Goal: Task Accomplishment & Management: Use online tool/utility

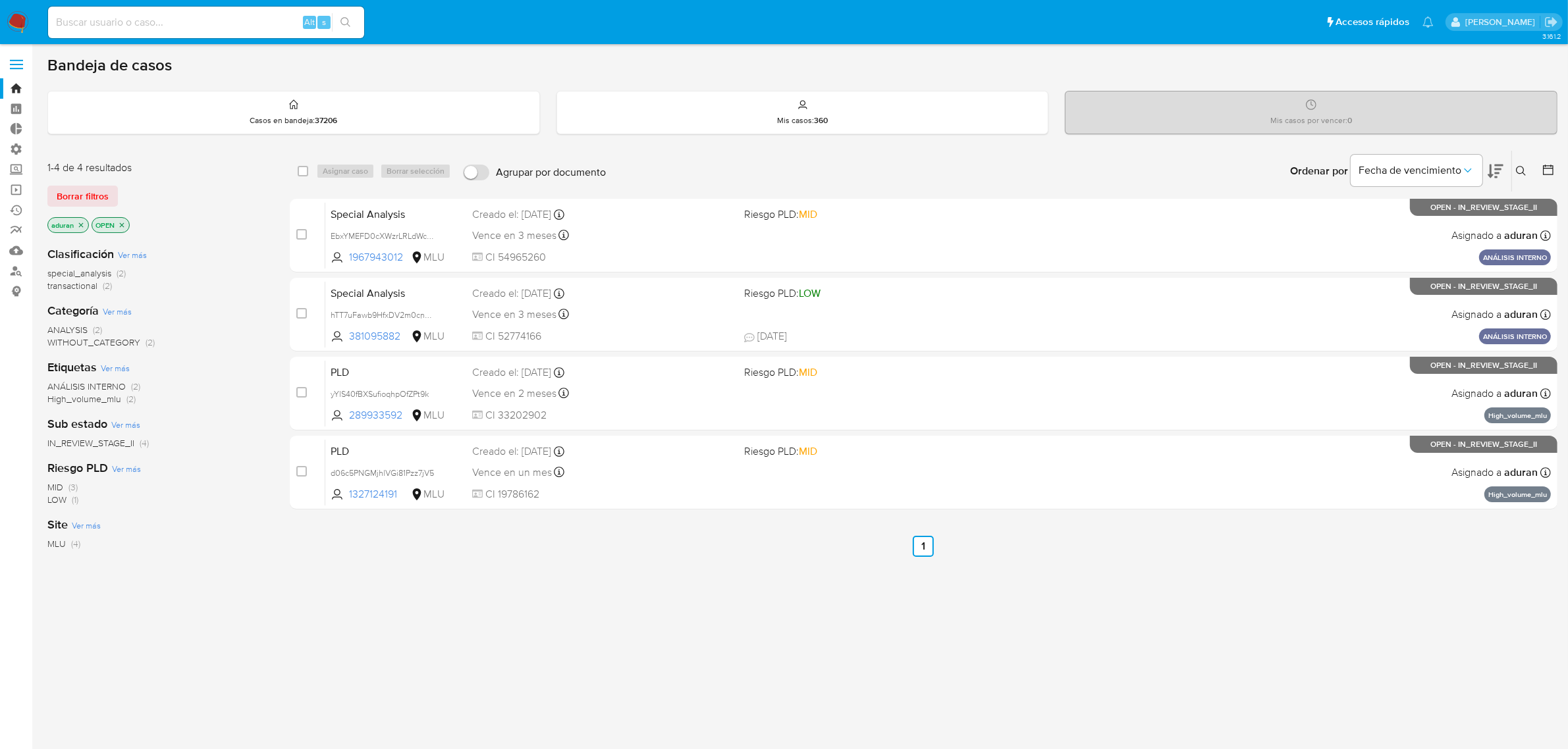
drag, startPoint x: 95, startPoint y: 191, endPoint x: 101, endPoint y: 190, distance: 6.1
click at [95, 191] on span "Borrar filtros" at bounding box center [83, 195] width 52 height 18
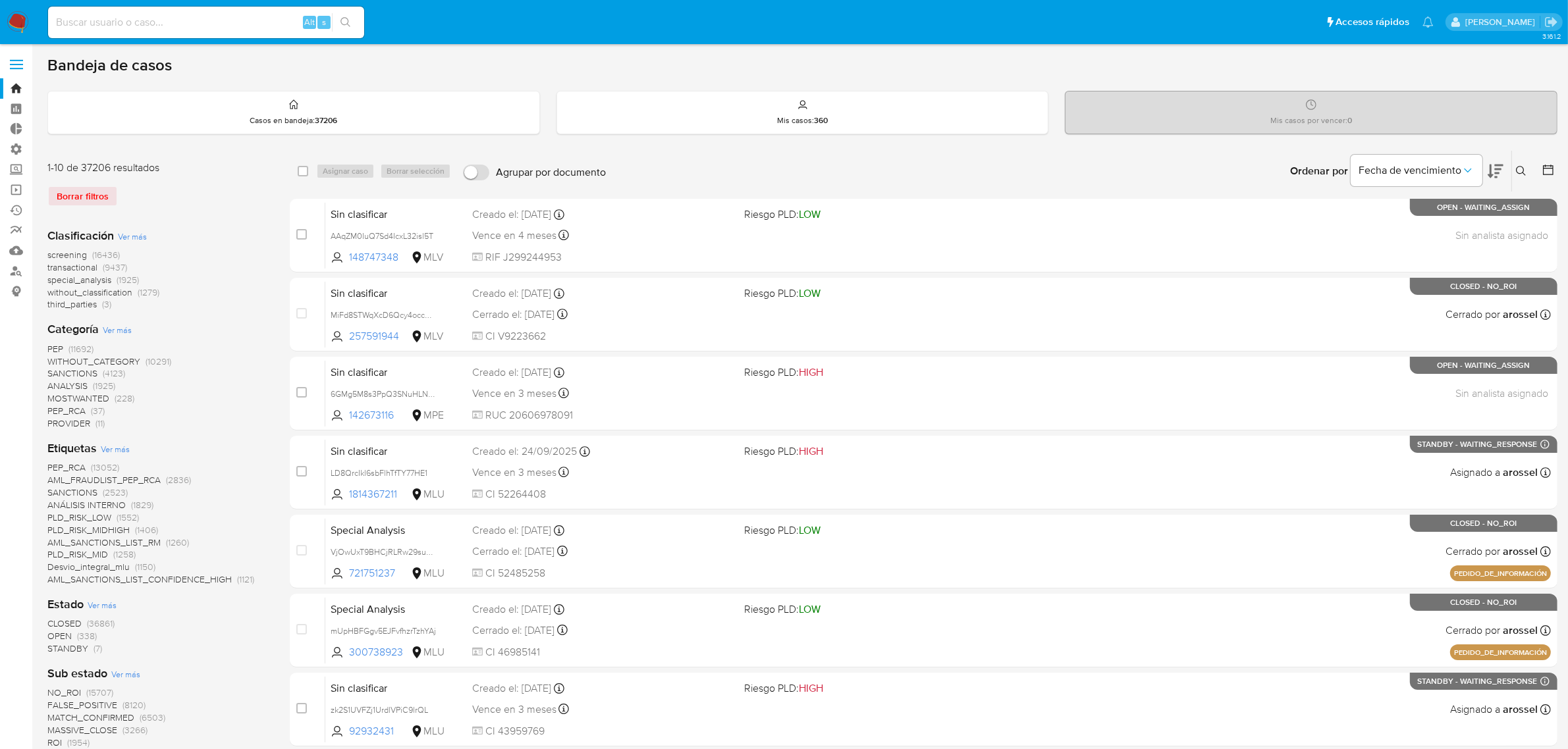
click at [1514, 173] on button at bounding box center [1523, 171] width 22 height 16
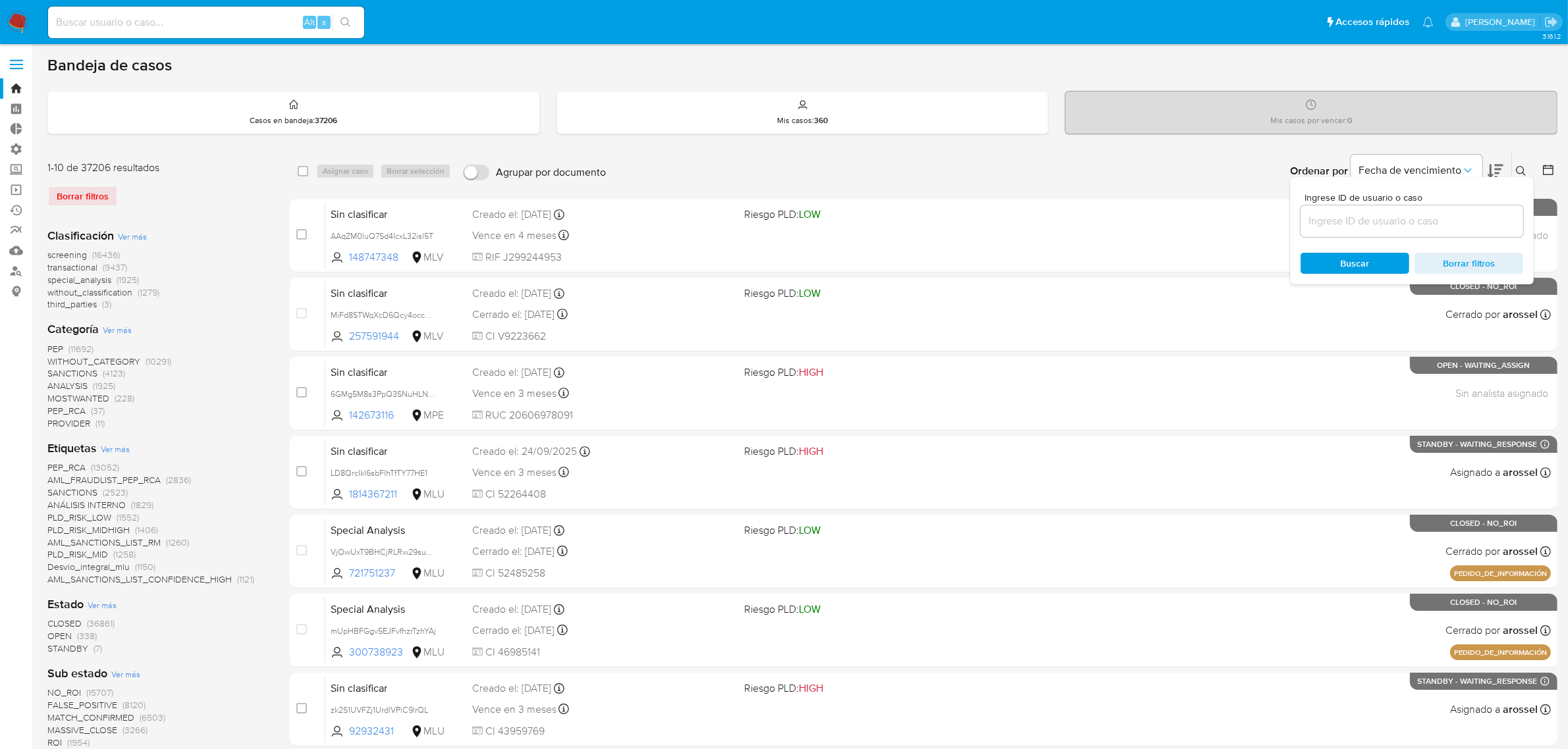
click at [1443, 214] on input at bounding box center [1412, 222] width 222 height 17
type input "q5RpQ5J35TMKb9QAExF2rLEb"
click at [1328, 254] on span "Buscar" at bounding box center [1355, 263] width 90 height 18
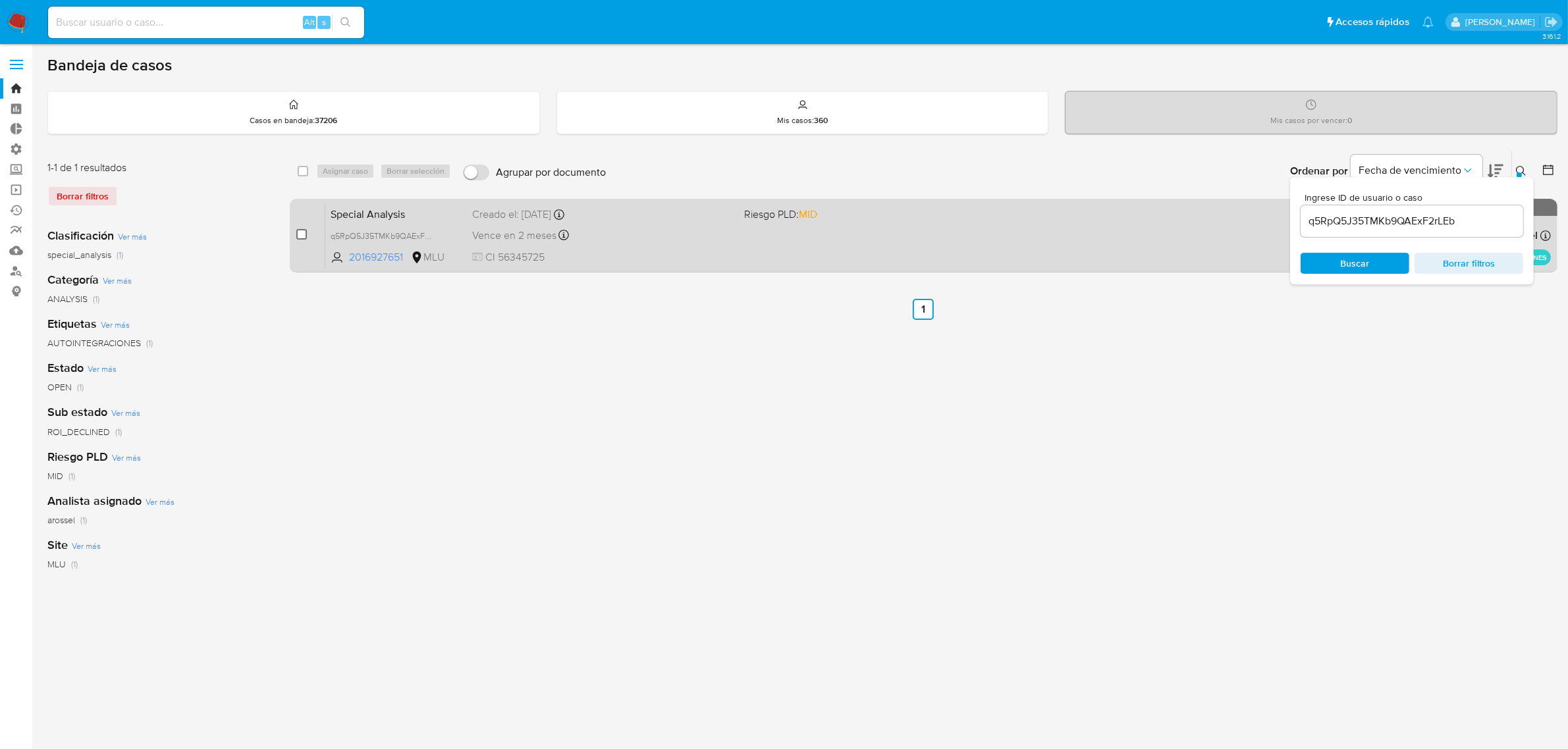
click at [299, 235] on input "checkbox" at bounding box center [302, 234] width 10 height 10
checkbox input "true"
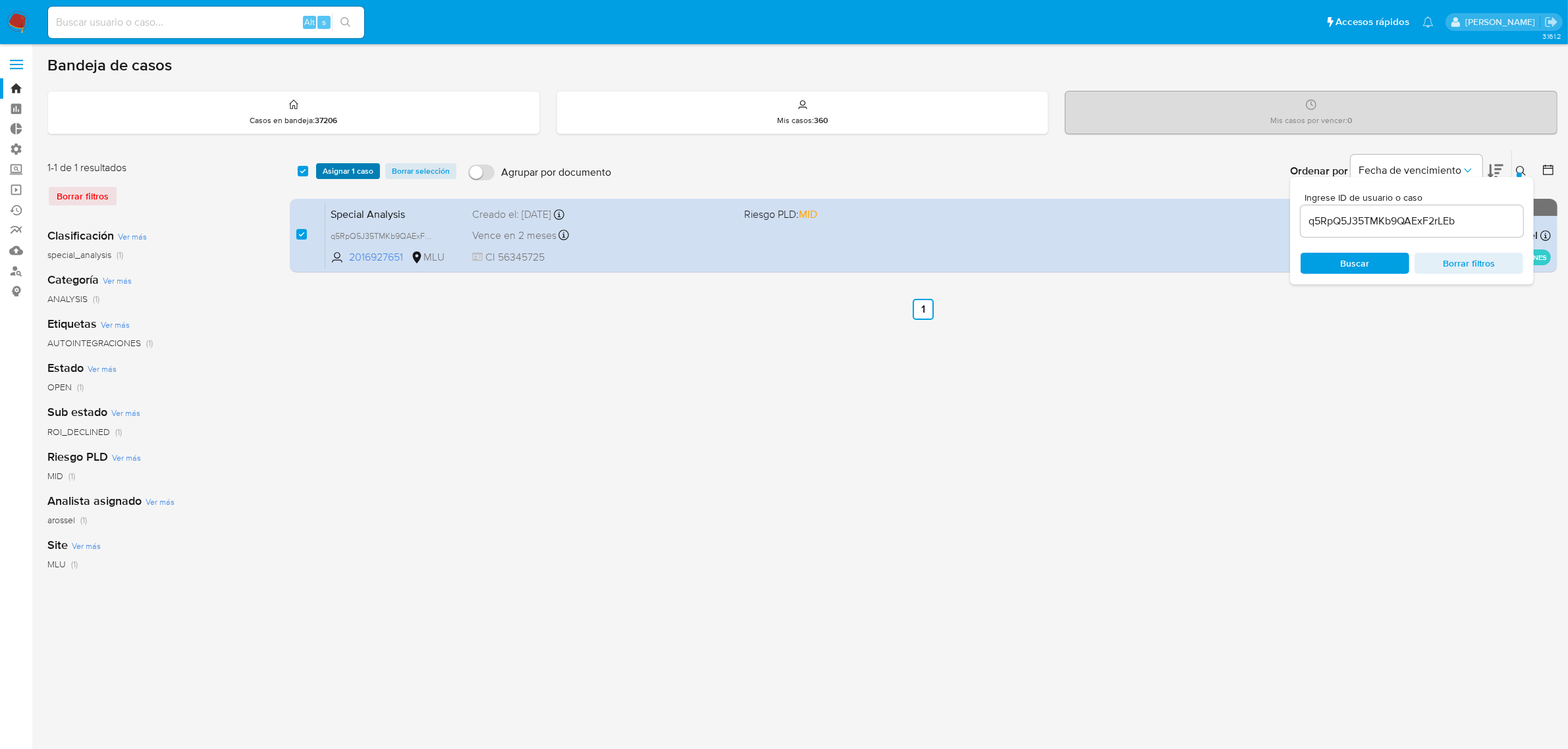
click at [353, 175] on span "Asignar 1 caso" at bounding box center [348, 171] width 51 height 13
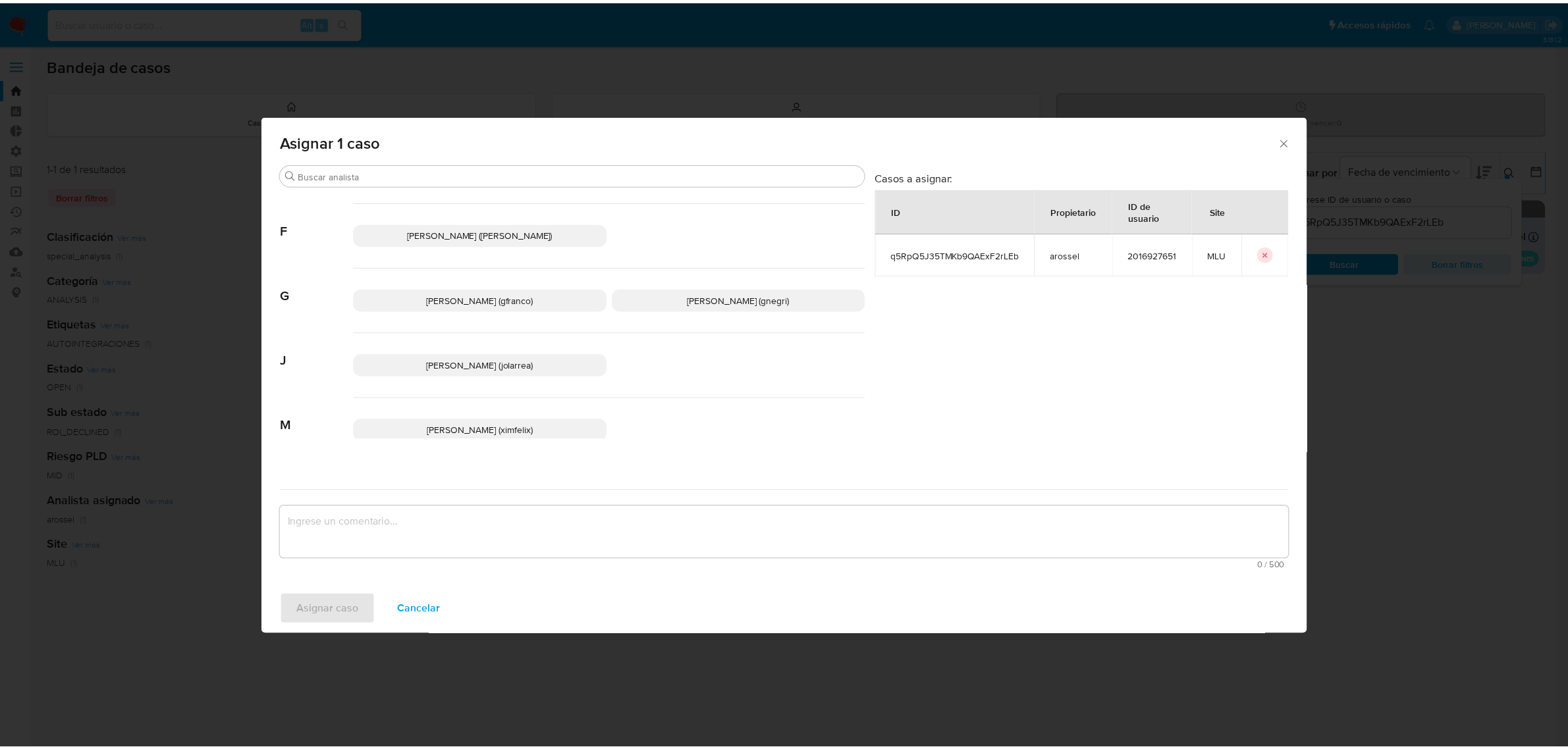
scroll to position [100, 0]
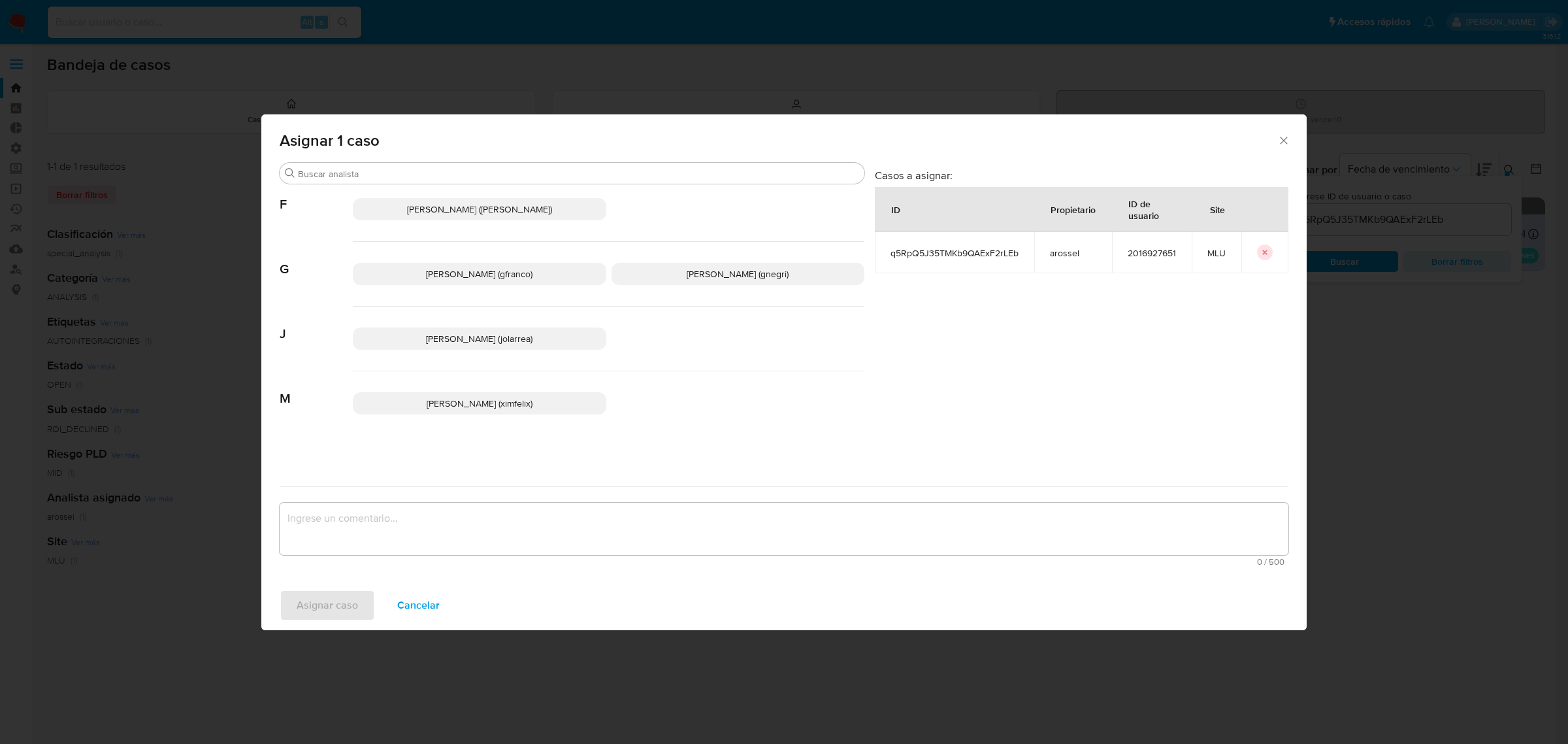
click at [518, 406] on span "[PERSON_NAME] (ximfelix)" at bounding box center [479, 403] width 106 height 13
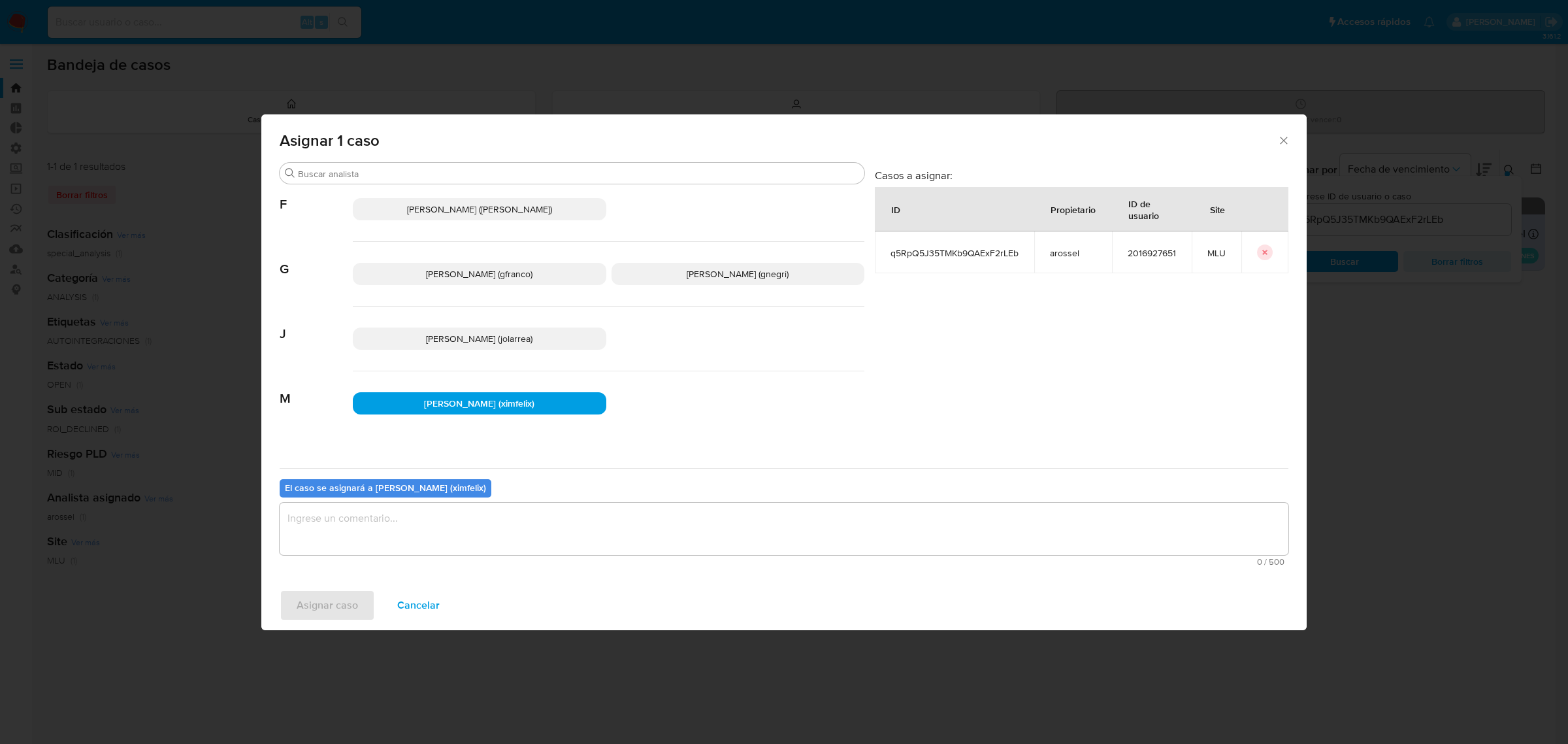
click at [472, 520] on textarea "assign-modal" at bounding box center [784, 529] width 1009 height 52
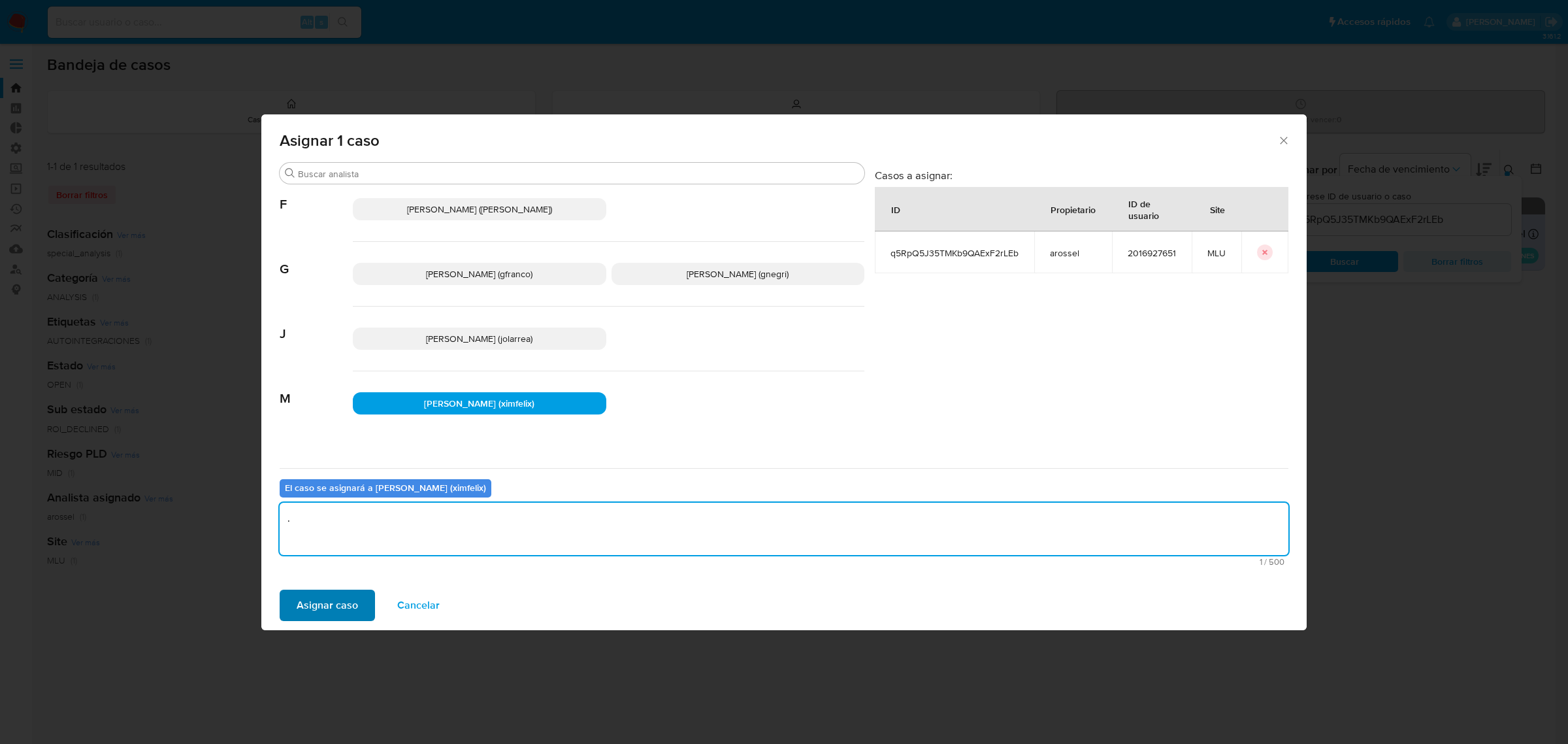
type textarea "."
click at [344, 601] on span "Asignar caso" at bounding box center [327, 605] width 61 height 29
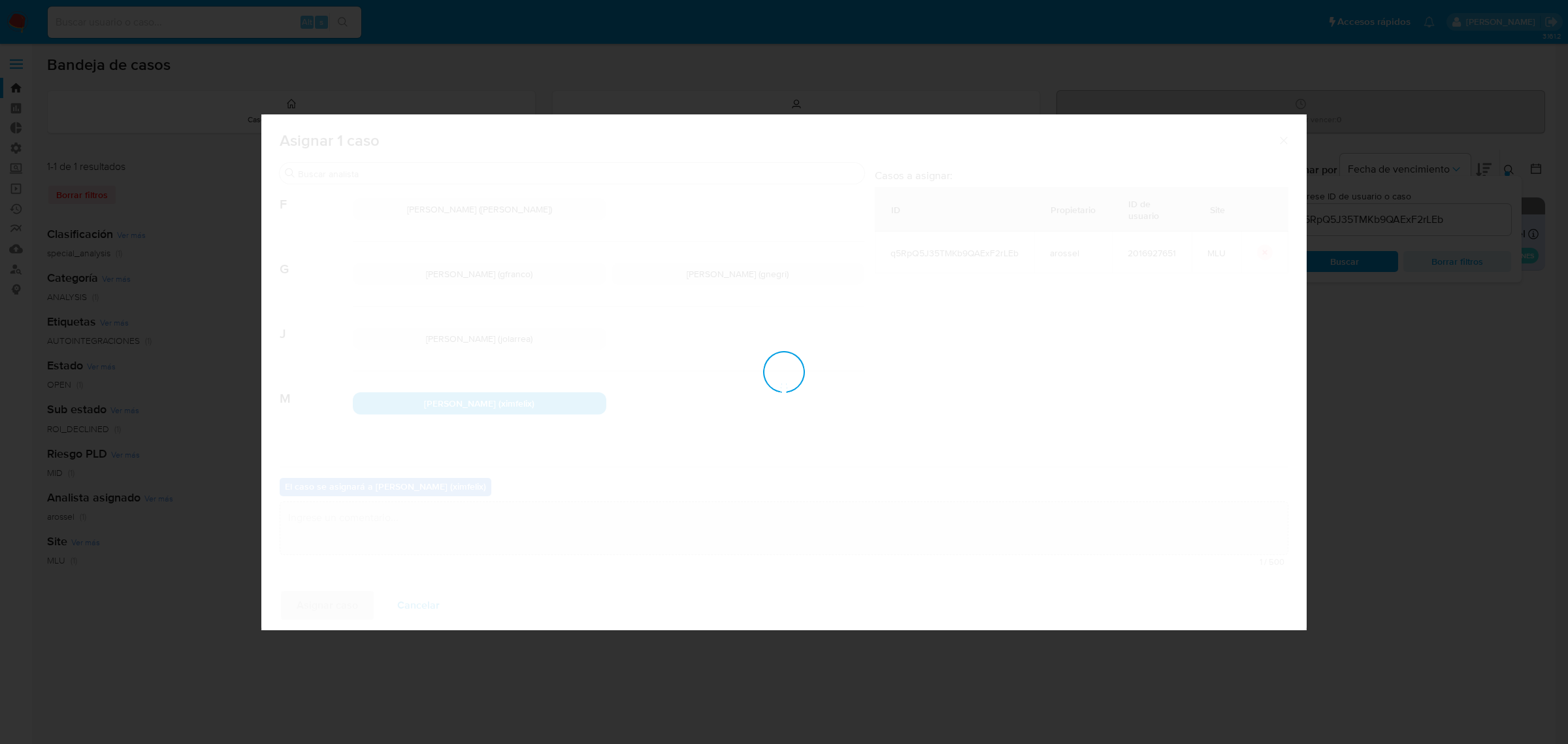
checkbox input "false"
